Goal: Information Seeking & Learning: Stay updated

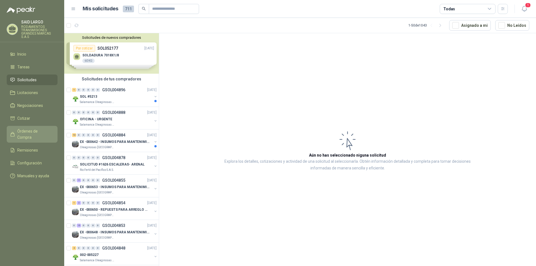
click at [33, 131] on span "Órdenes de Compra" at bounding box center [34, 134] width 35 height 12
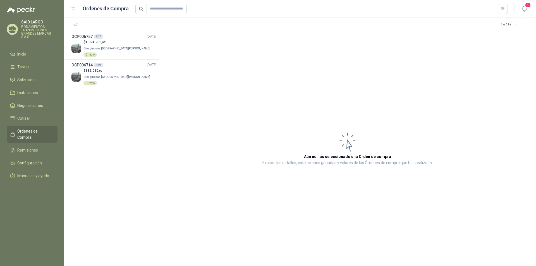
click at [29, 131] on span "Órdenes de Compra" at bounding box center [34, 134] width 35 height 12
click at [34, 78] on span "Solicitudes" at bounding box center [26, 80] width 19 height 6
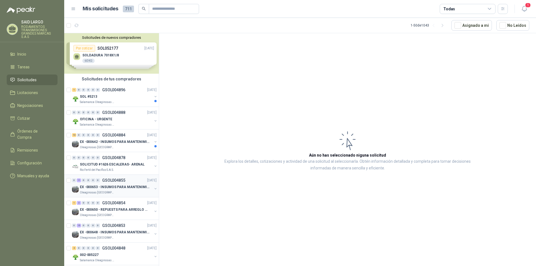
click at [153, 190] on button "button" at bounding box center [155, 188] width 4 height 4
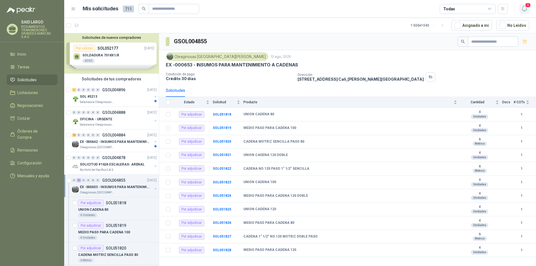
click at [526, 8] on span "1" at bounding box center [528, 5] width 6 height 5
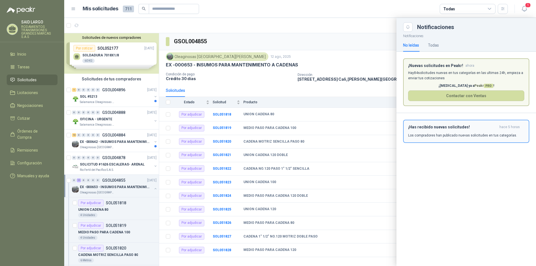
click at [453, 133] on p "Los compradores han publicado nuevas solicitudes en tus categorías." at bounding box center [462, 135] width 109 height 5
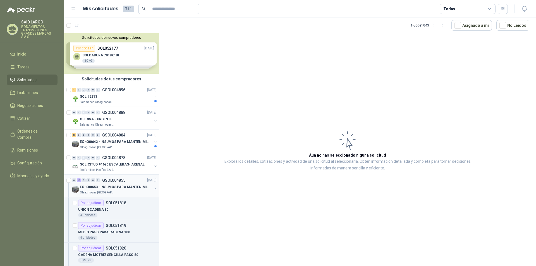
click at [153, 187] on button "button" at bounding box center [155, 188] width 4 height 4
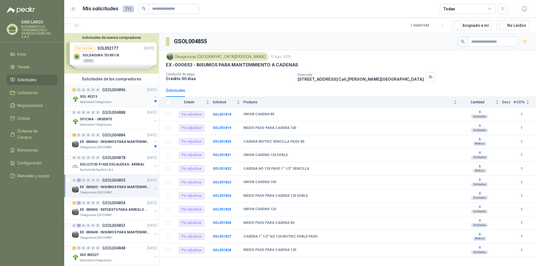
click at [153, 96] on button "button" at bounding box center [155, 96] width 4 height 4
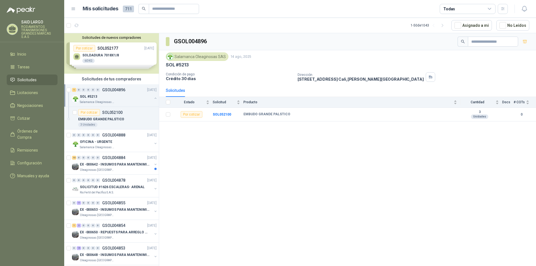
click at [153, 98] on button "button" at bounding box center [155, 98] width 4 height 4
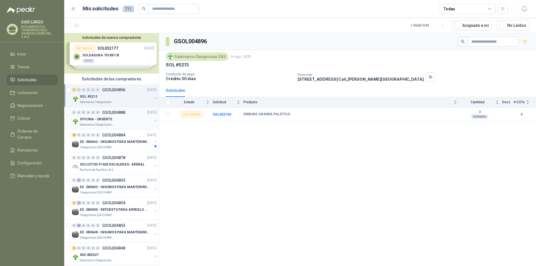
click at [153, 122] on button "button" at bounding box center [155, 121] width 4 height 4
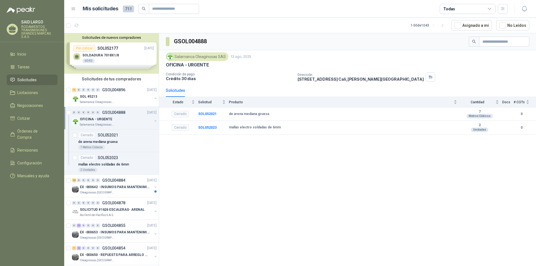
click at [153, 121] on button "button" at bounding box center [155, 121] width 4 height 4
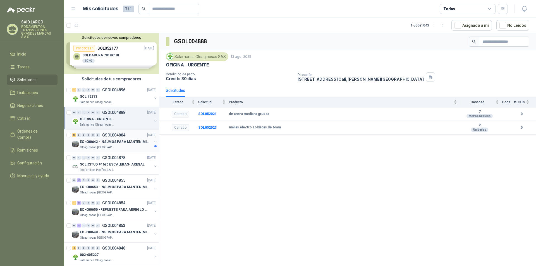
click at [153, 142] on button "button" at bounding box center [155, 142] width 4 height 4
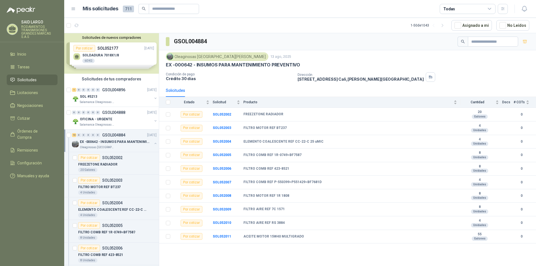
click at [153, 142] on button "button" at bounding box center [155, 143] width 4 height 4
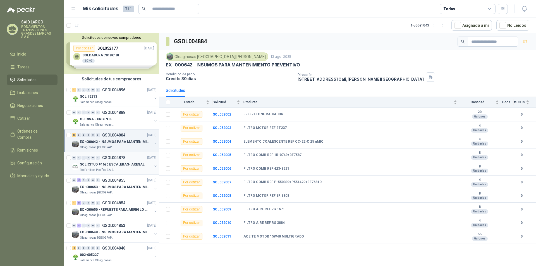
click at [153, 165] on button "button" at bounding box center [155, 166] width 4 height 4
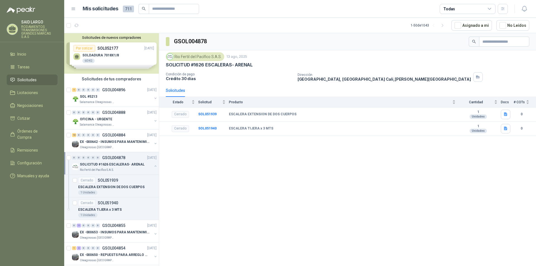
click at [153, 164] on button "button" at bounding box center [155, 166] width 4 height 4
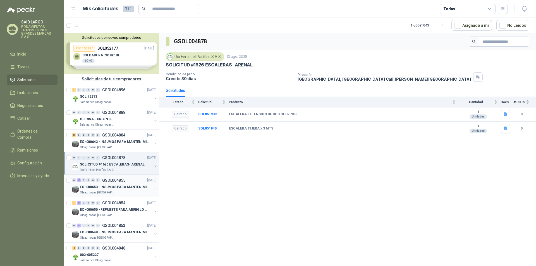
click at [153, 188] on button "button" at bounding box center [155, 188] width 4 height 4
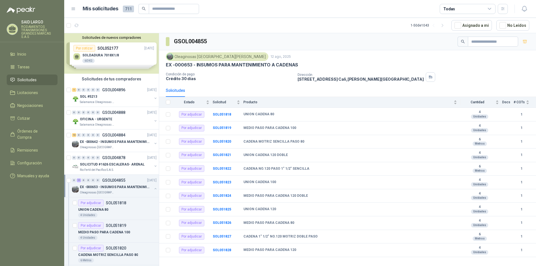
click at [153, 188] on button "button" at bounding box center [155, 188] width 4 height 4
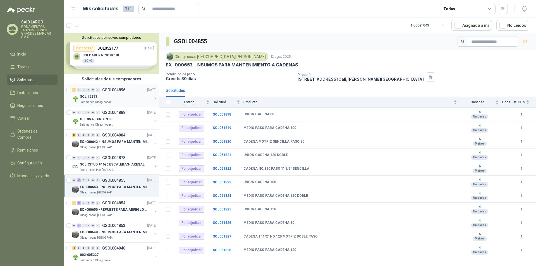
click at [153, 97] on button "button" at bounding box center [155, 98] width 4 height 4
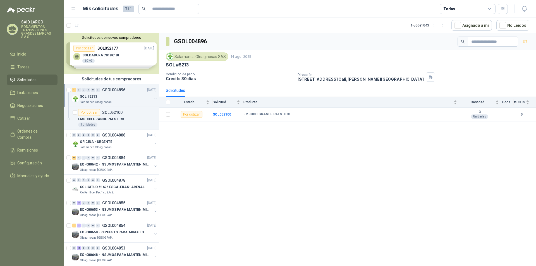
click at [153, 97] on button "button" at bounding box center [155, 98] width 4 height 4
